Goal: Transaction & Acquisition: Purchase product/service

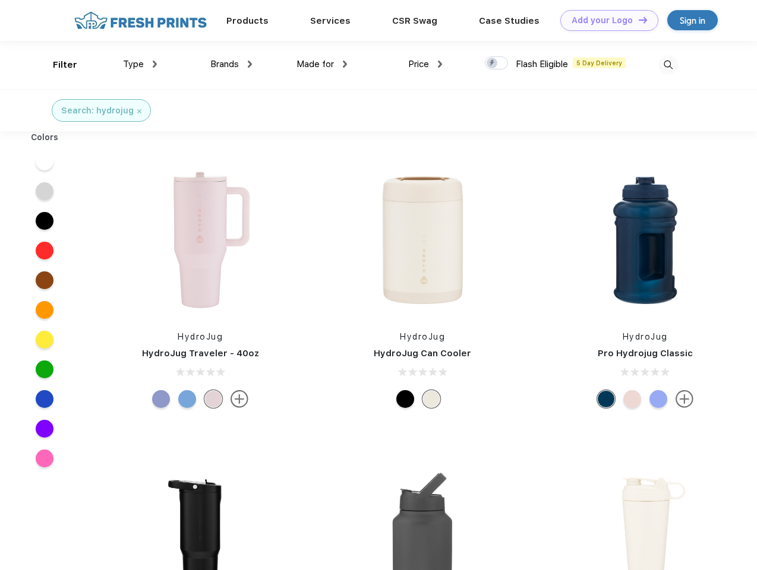
scroll to position [1, 0]
click at [605, 20] on link "Add your Logo Design Tool" at bounding box center [609, 20] width 98 height 21
click at [0, 0] on div "Design Tool" at bounding box center [0, 0] width 0 height 0
click at [637, 20] on link "Add your Logo Design Tool" at bounding box center [609, 20] width 98 height 21
click at [57, 65] on div "Filter" at bounding box center [65, 65] width 24 height 14
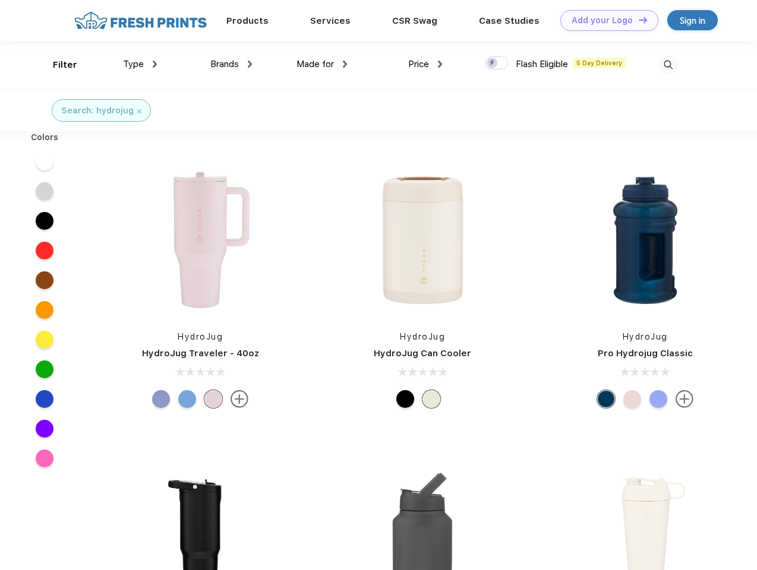
click at [140, 64] on span "Type" at bounding box center [133, 64] width 21 height 11
click at [231, 64] on span "Brands" at bounding box center [224, 64] width 29 height 11
click at [322, 64] on span "Made for" at bounding box center [314, 64] width 37 height 11
click at [425, 64] on span "Price" at bounding box center [418, 64] width 21 height 11
click at [496, 64] on div at bounding box center [496, 62] width 23 height 13
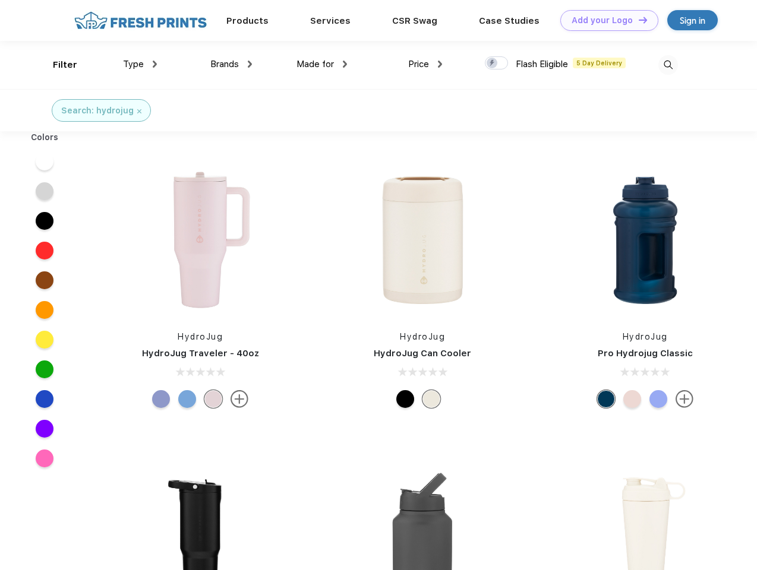
click at [492, 64] on input "checkbox" at bounding box center [489, 60] width 8 height 8
click at [667, 65] on img at bounding box center [668, 65] width 20 height 20
